Goal: Navigation & Orientation: Find specific page/section

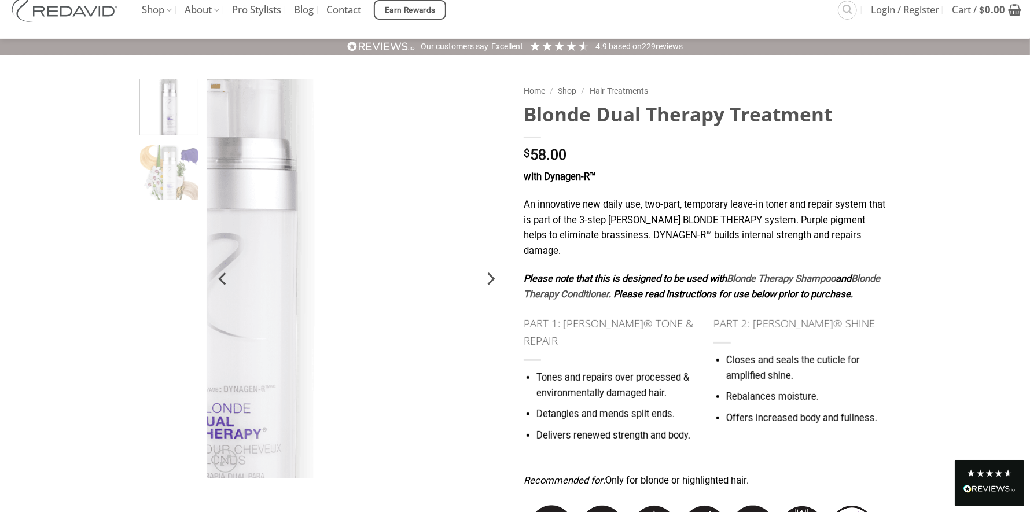
scroll to position [57, 0]
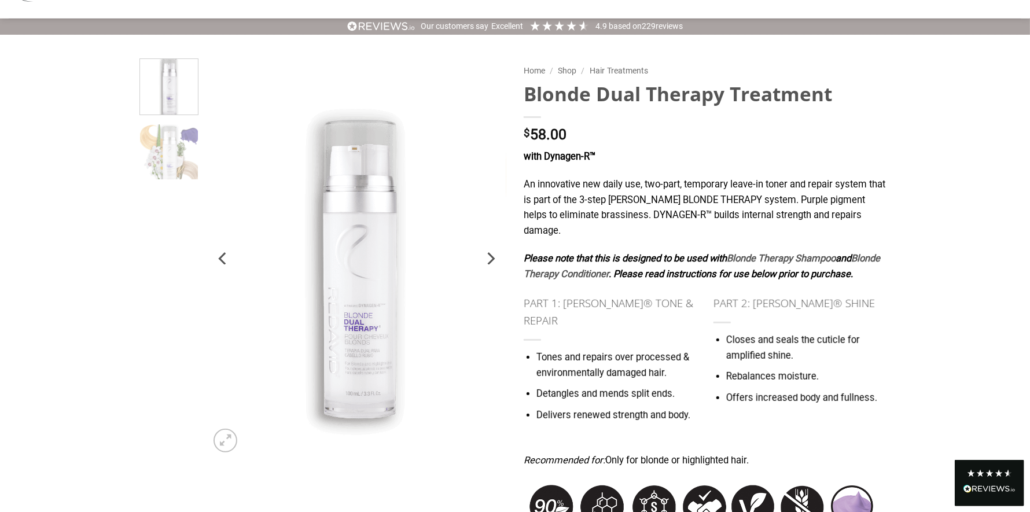
click at [493, 259] on icon "Next" at bounding box center [492, 258] width 8 height 13
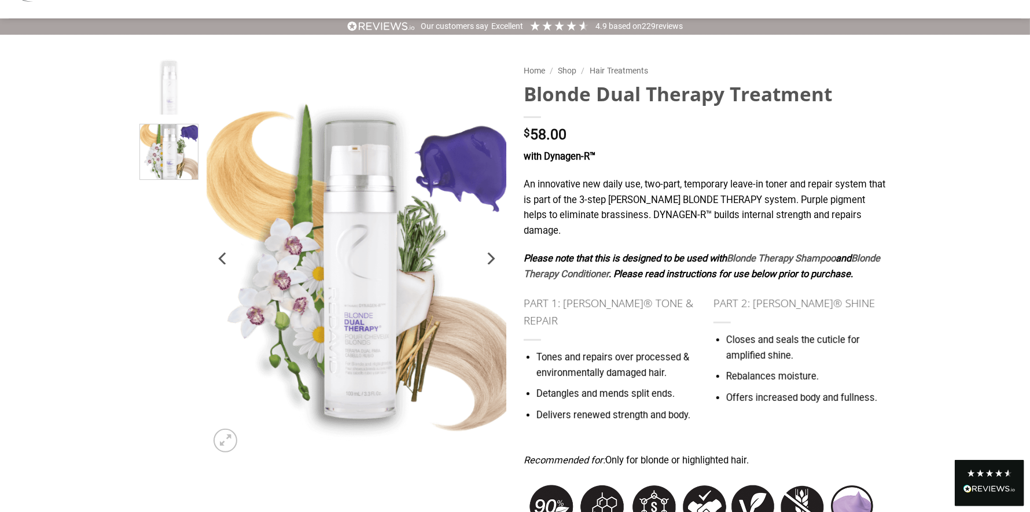
click at [493, 259] on icon "Next" at bounding box center [492, 258] width 8 height 13
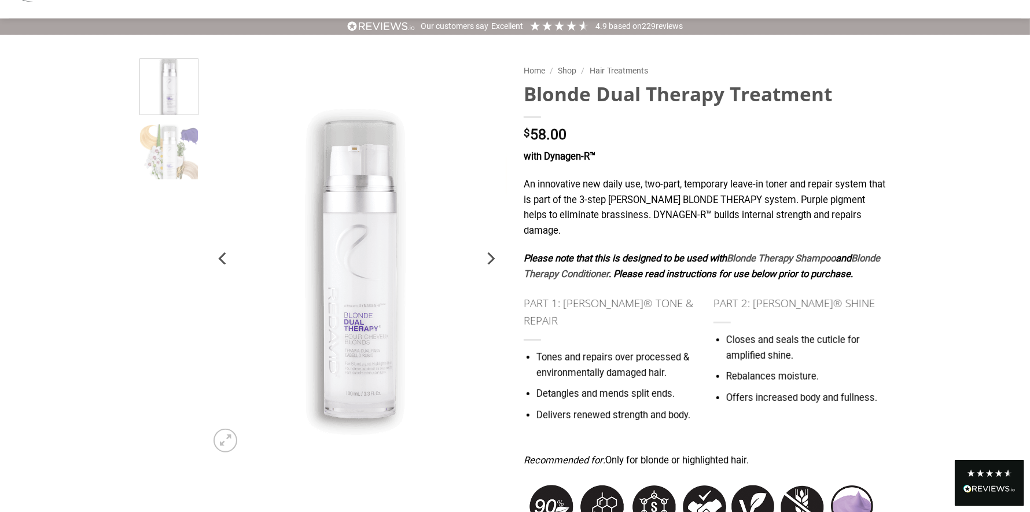
click at [222, 252] on icon "Previous" at bounding box center [223, 258] width 21 height 21
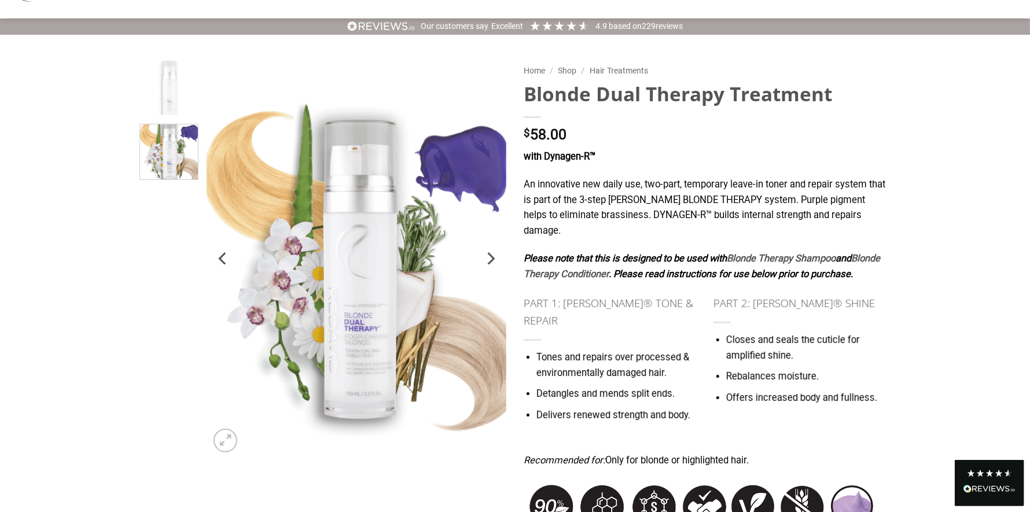
click at [490, 260] on icon "Next" at bounding box center [492, 258] width 8 height 13
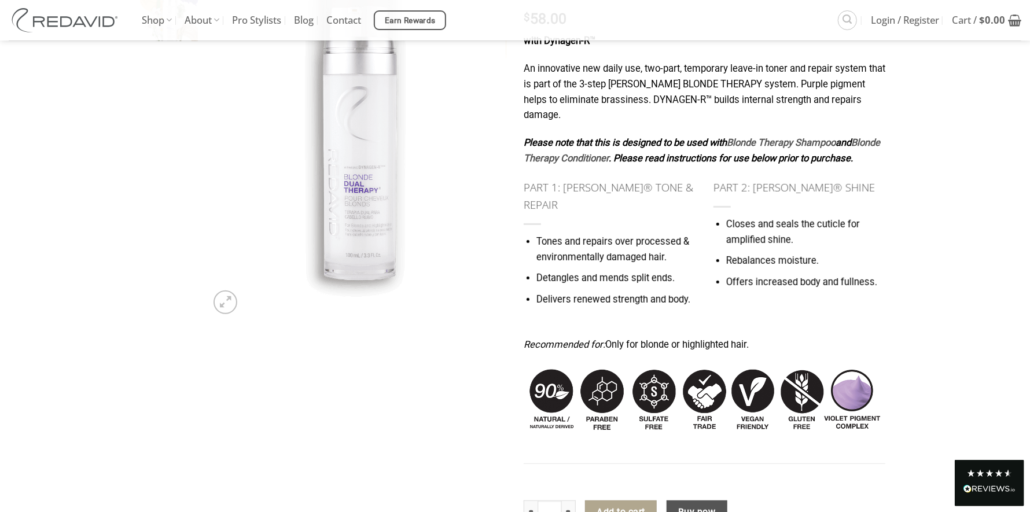
scroll to position [0, 0]
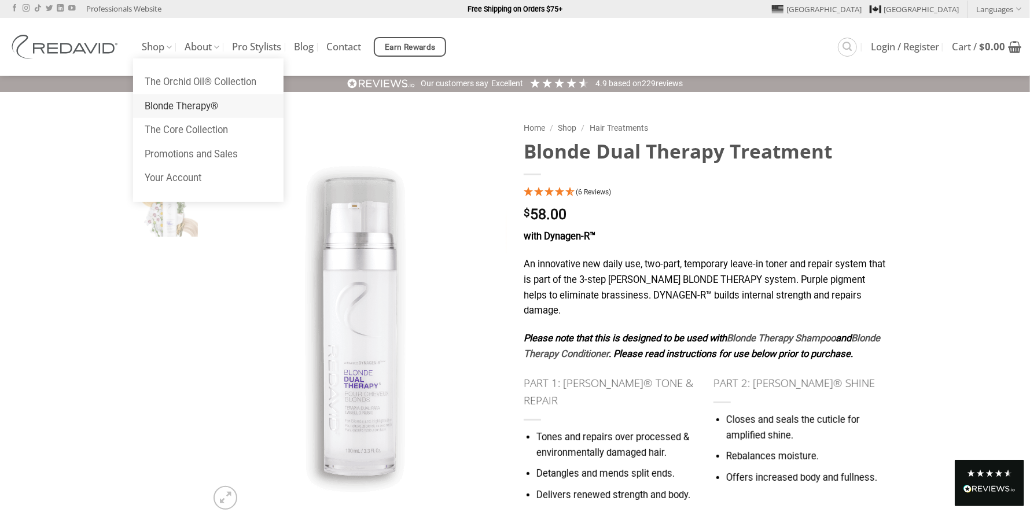
click at [159, 107] on link "Blonde Therapy®" at bounding box center [208, 106] width 151 height 24
